Goal: Entertainment & Leisure: Consume media (video, audio)

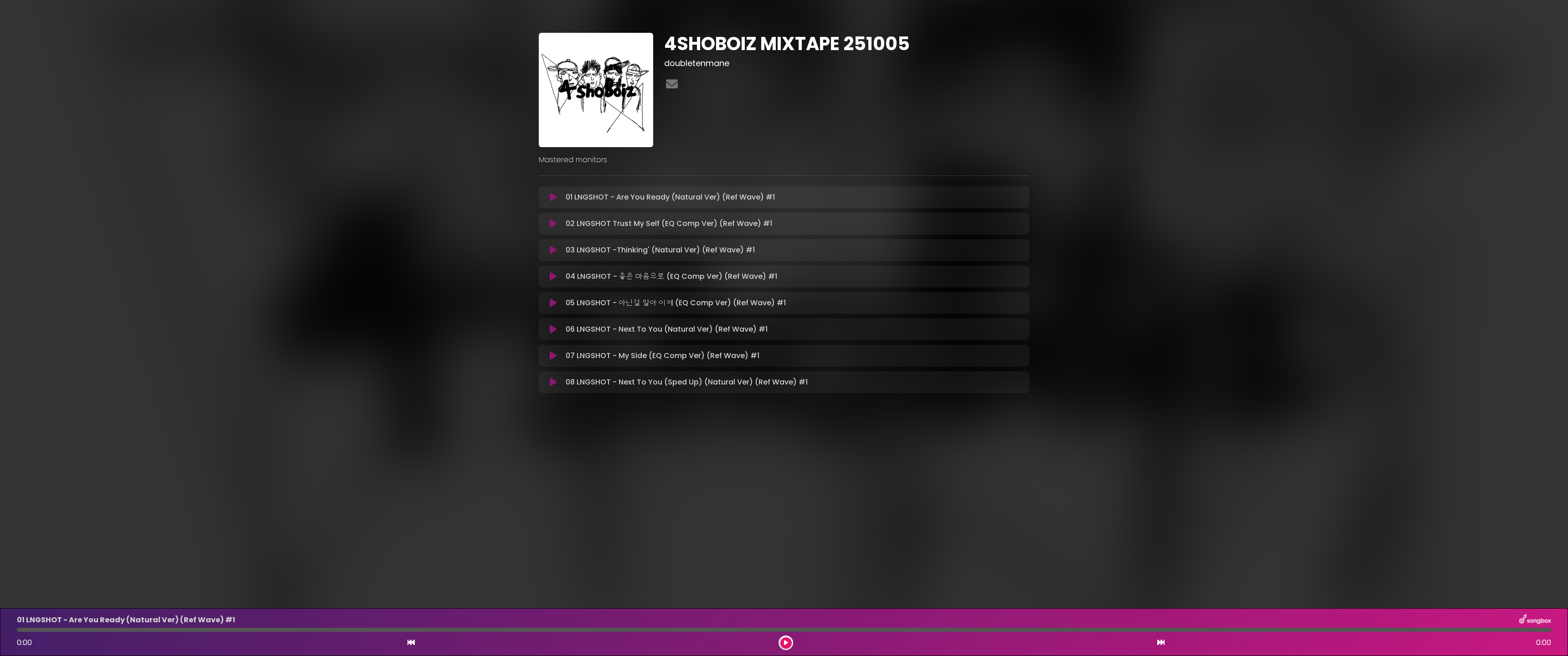
click at [553, 198] on icon at bounding box center [553, 197] width 7 height 9
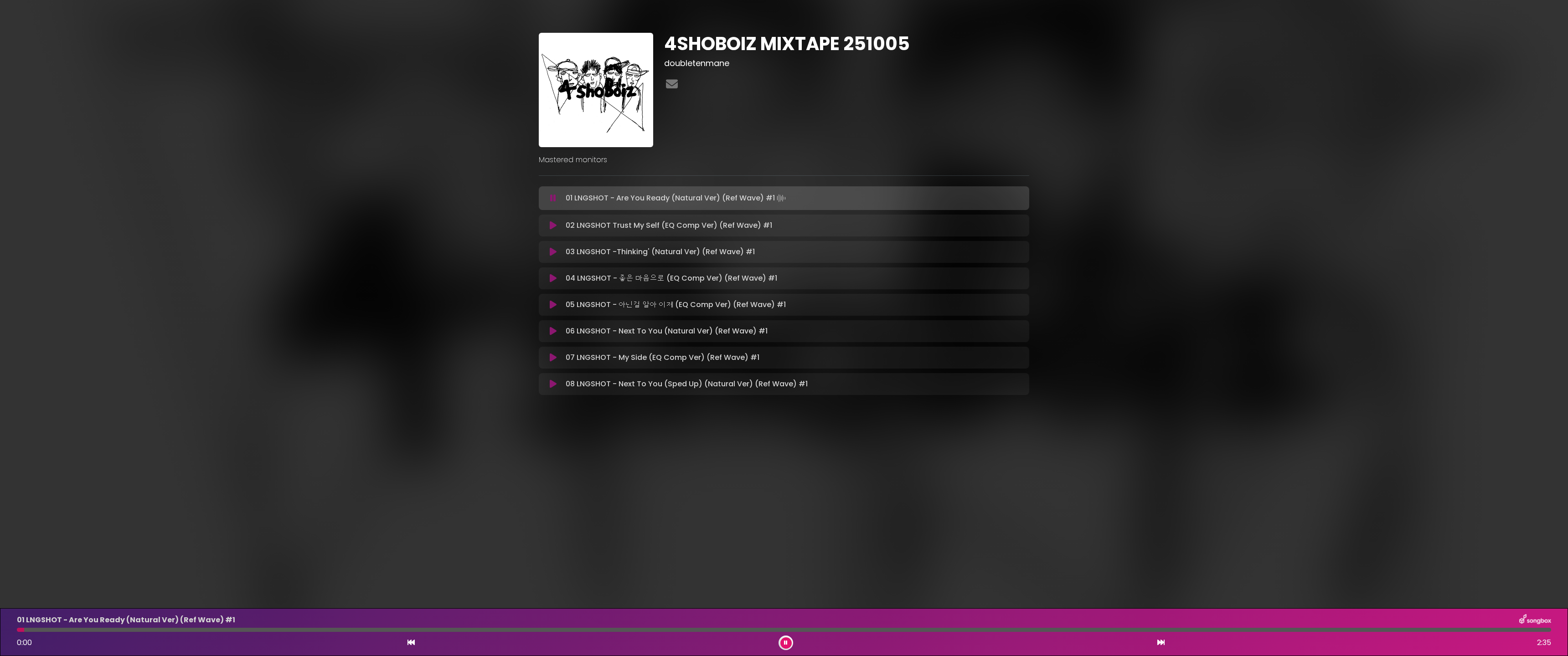
click at [553, 200] on icon at bounding box center [553, 198] width 6 height 9
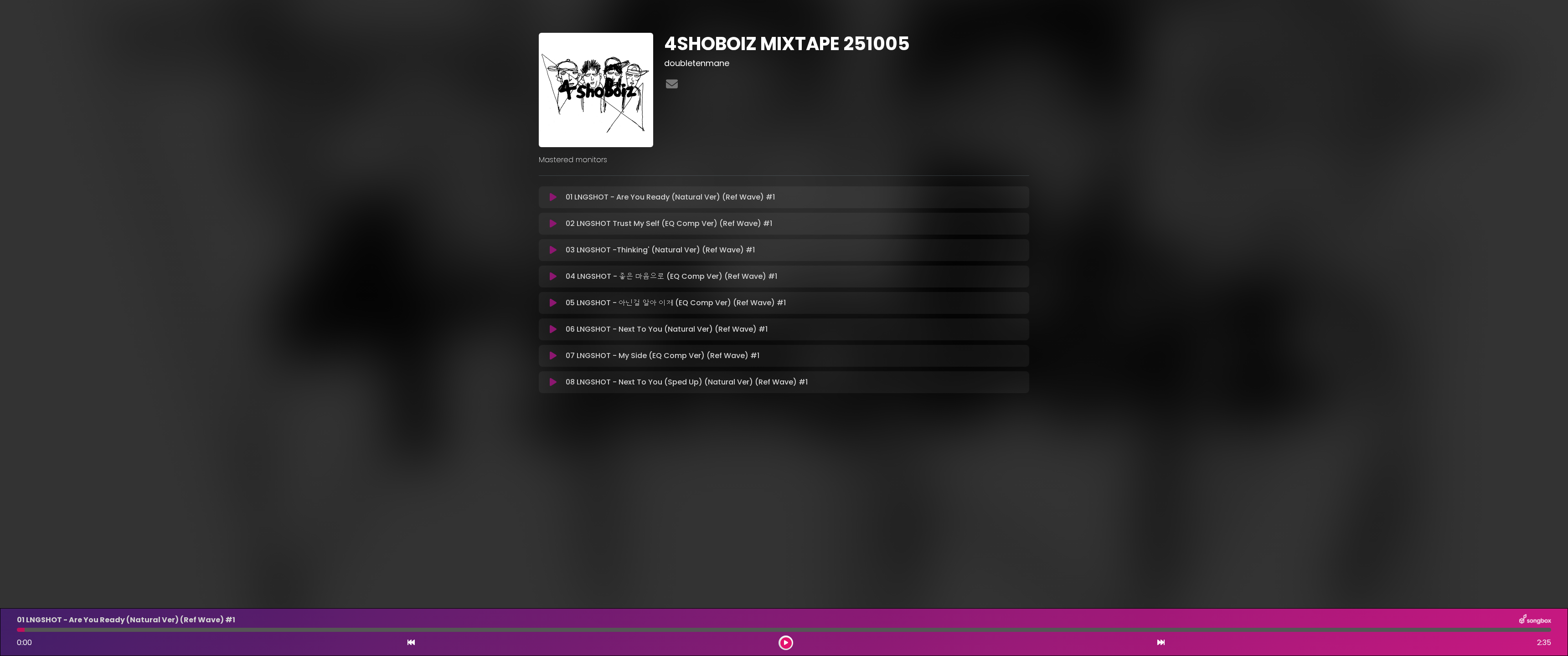
click at [553, 198] on icon at bounding box center [553, 197] width 7 height 9
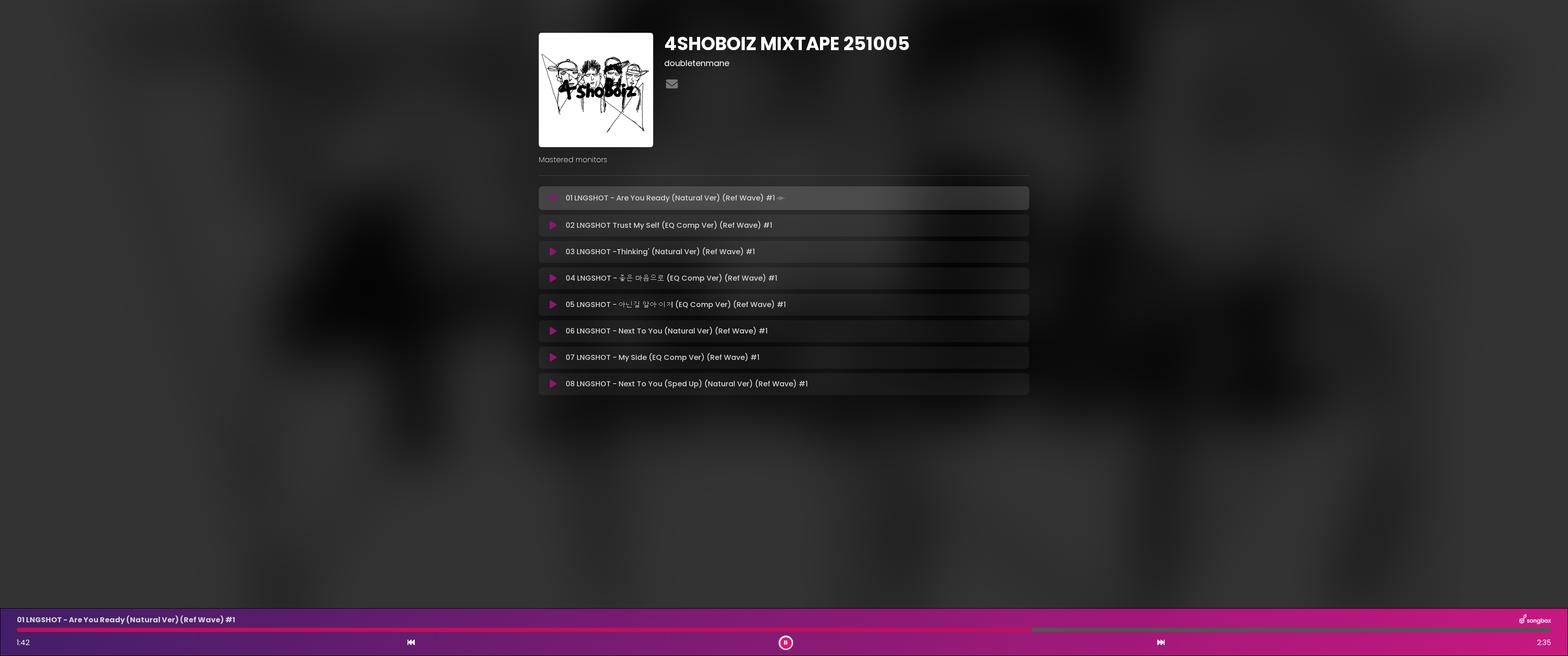
click at [553, 226] on icon at bounding box center [553, 225] width 7 height 9
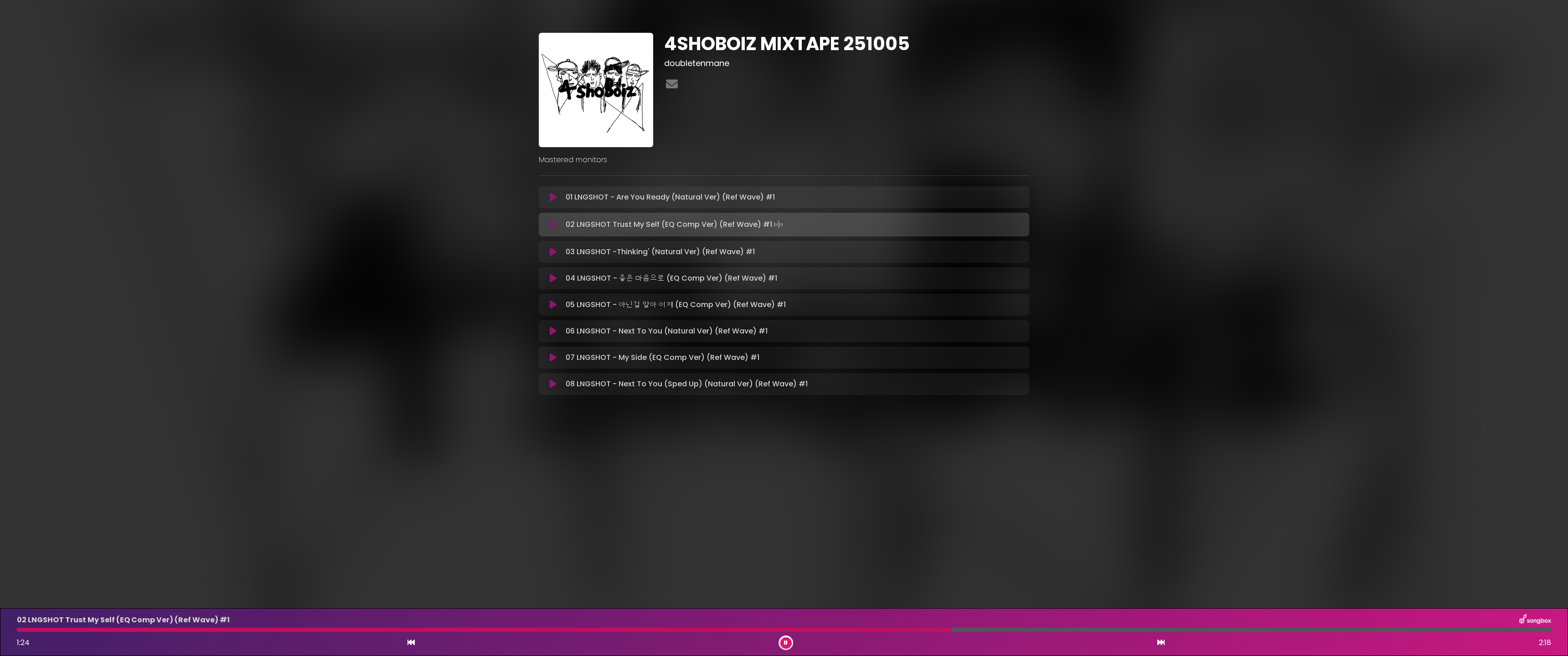
click at [551, 253] on icon at bounding box center [553, 252] width 7 height 9
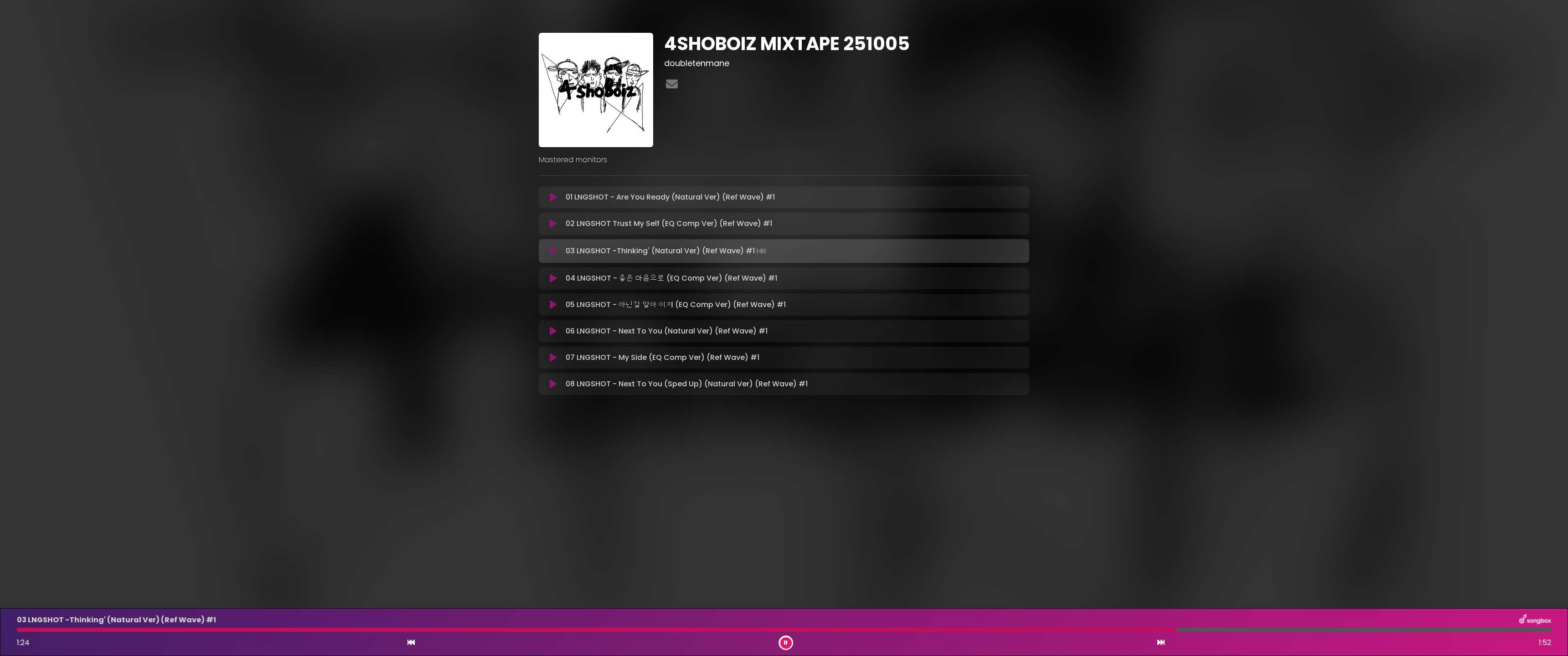
click at [554, 277] on icon at bounding box center [553, 278] width 7 height 9
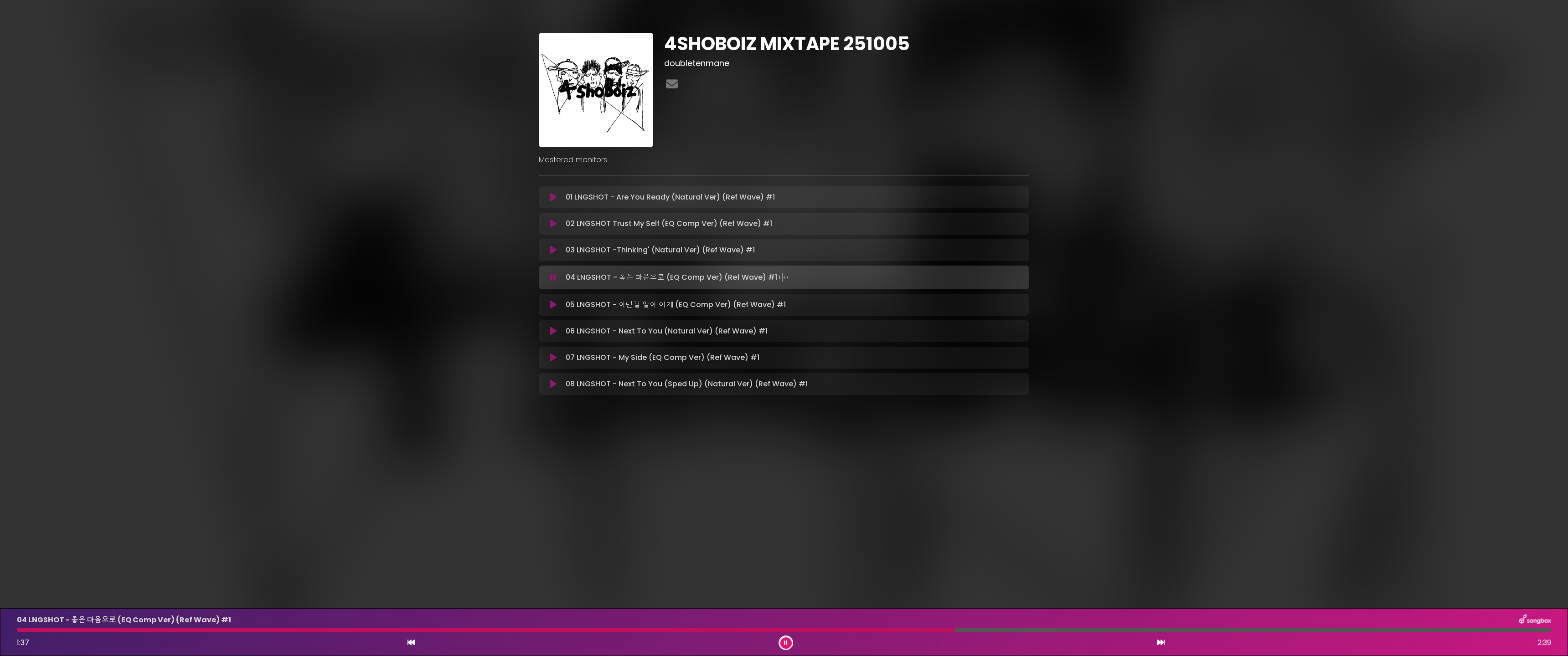
click at [550, 304] on icon at bounding box center [553, 304] width 7 height 9
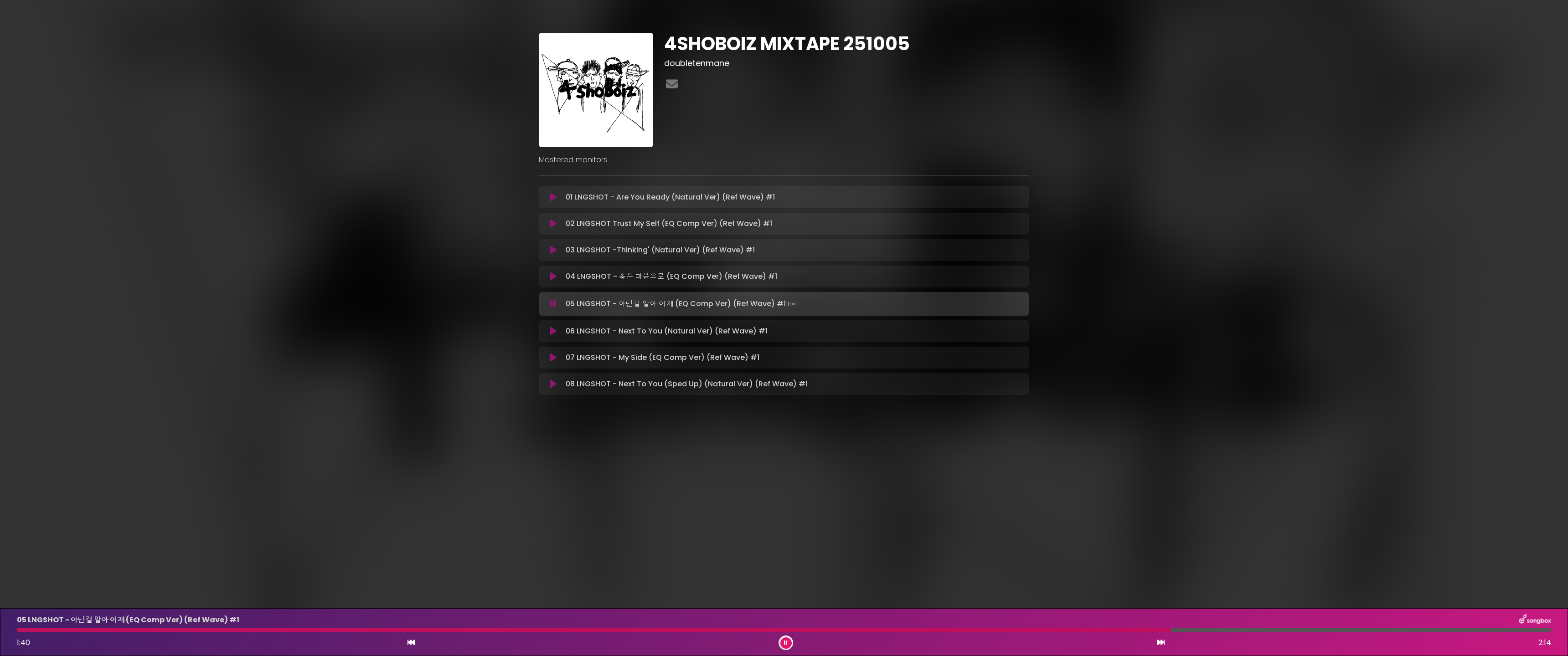
click at [552, 329] on icon at bounding box center [553, 331] width 7 height 9
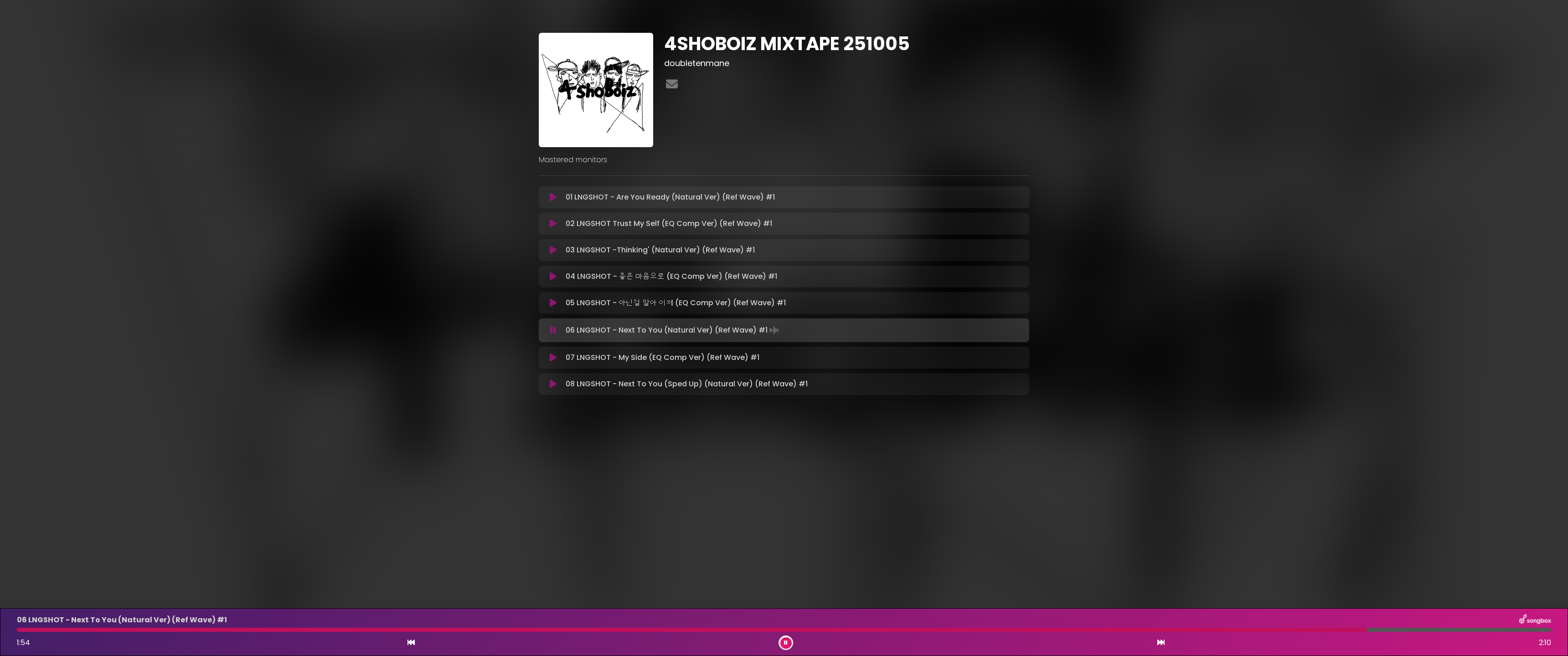
click at [552, 358] on icon at bounding box center [553, 357] width 7 height 9
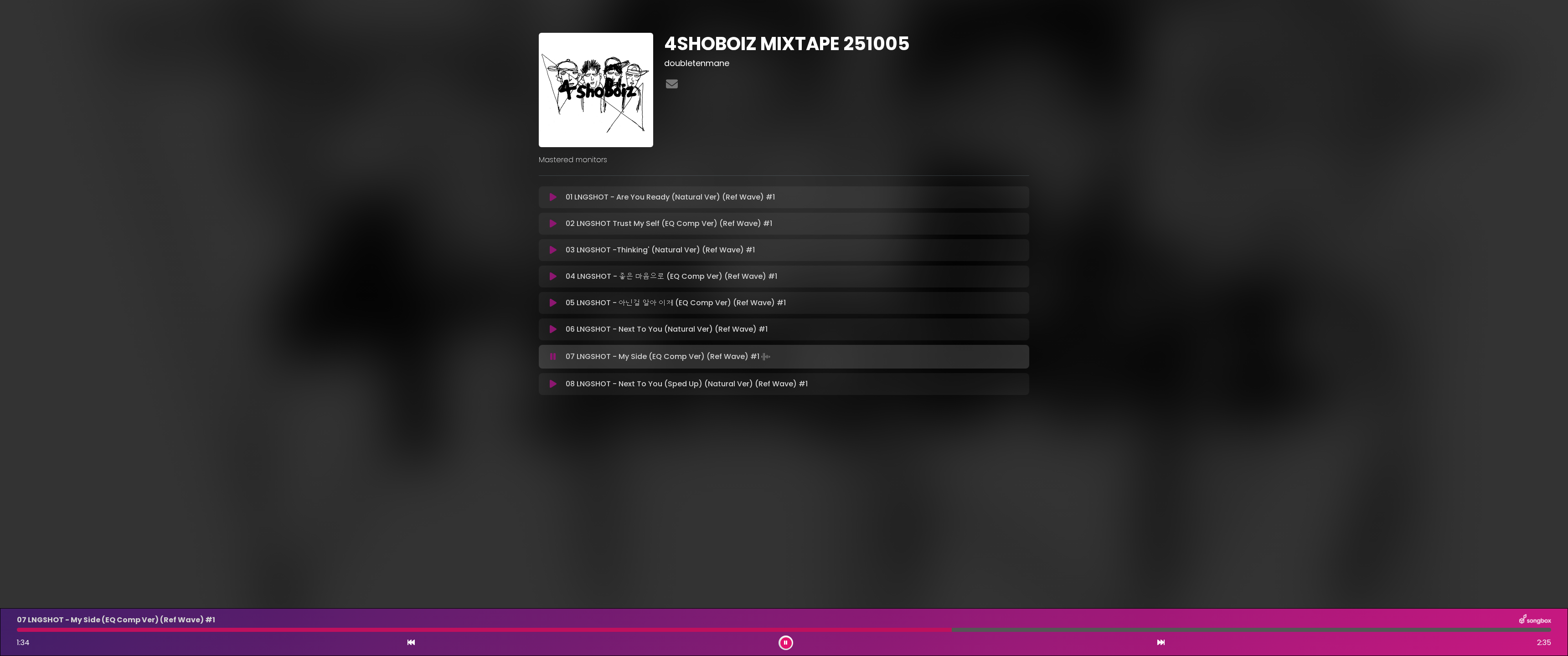
click at [555, 222] on icon at bounding box center [553, 223] width 7 height 9
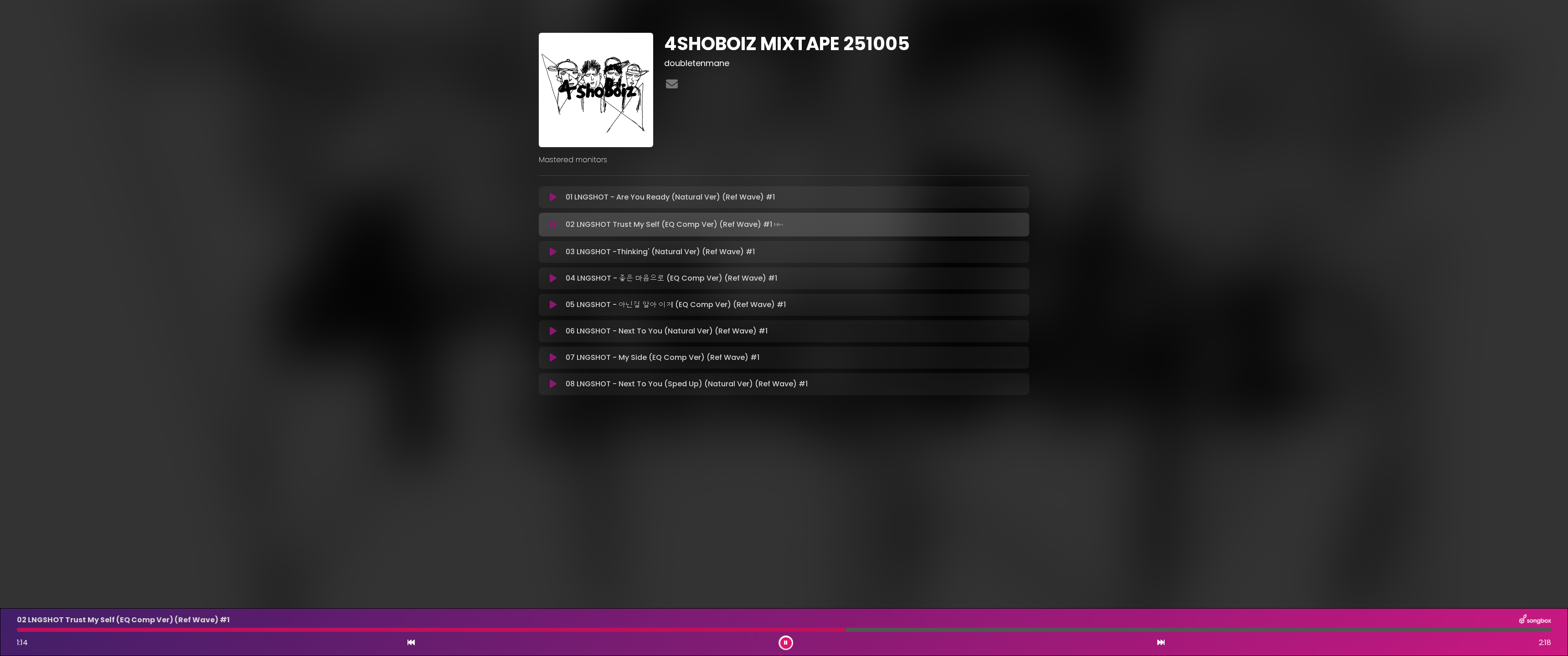
click at [556, 223] on button at bounding box center [553, 225] width 18 height 9
click at [449, 157] on div "4SHOBOIZ MIXTAPE 251005 doubletenmane ×" at bounding box center [784, 210] width 1568 height 398
click at [244, 42] on div "4SHOBOIZ MIXTAPE 251005 doubletenmane ×" at bounding box center [784, 210] width 1568 height 398
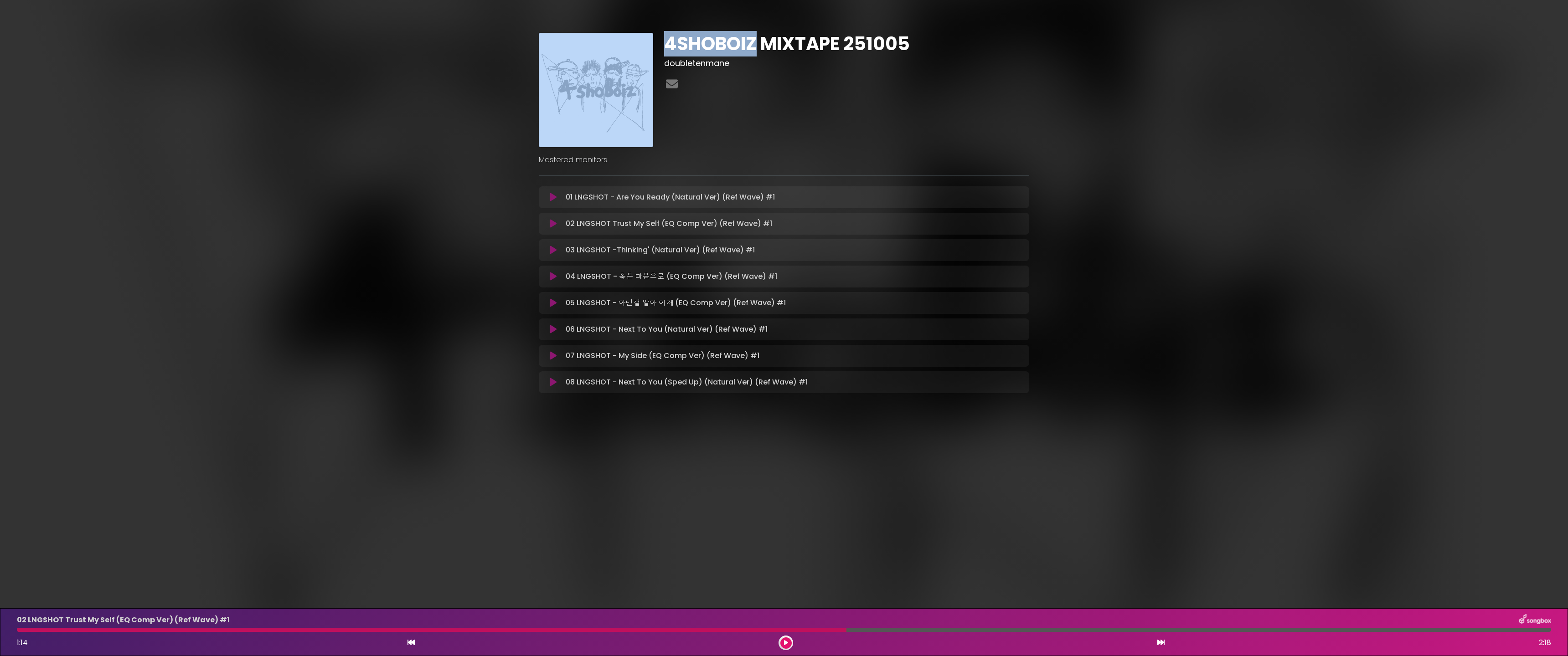
click at [244, 42] on div "4SHOBOIZ MIXTAPE 251005 doubletenmane ×" at bounding box center [784, 210] width 1568 height 398
drag, startPoint x: 406, startPoint y: 8, endPoint x: 432, endPoint y: 114, distance: 109.1
click at [416, 145] on div "4SHOBOIZ MIXTAPE 251005 doubletenmane Mastered monitors ×" at bounding box center [784, 215] width 1568 height 431
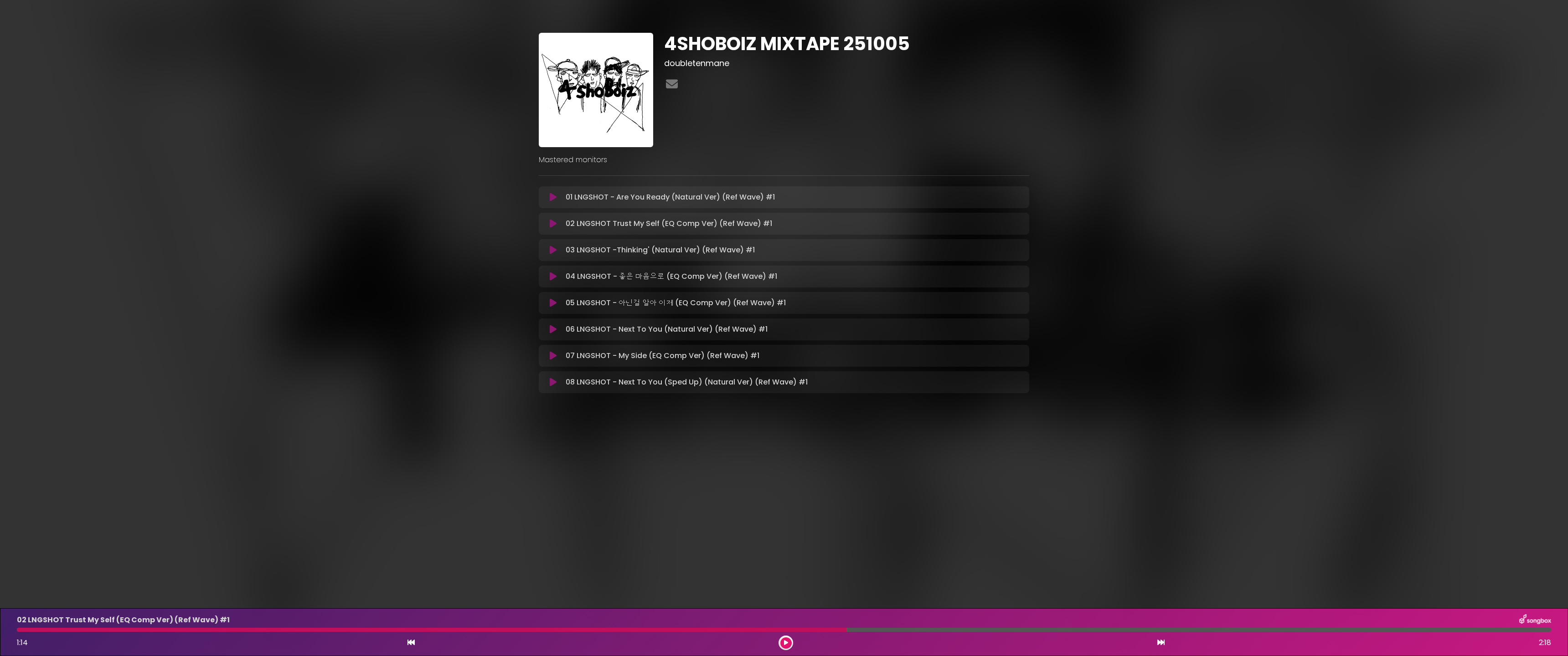
click at [446, 1] on div "4SHOBOIZ MIXTAPE 251005 doubletenmane Mastered monitors ×" at bounding box center [784, 215] width 1568 height 431
